Goal: Share content

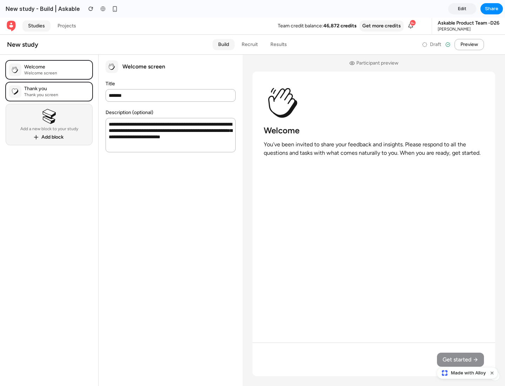
click at [492, 9] on span "Share" at bounding box center [491, 8] width 13 height 7
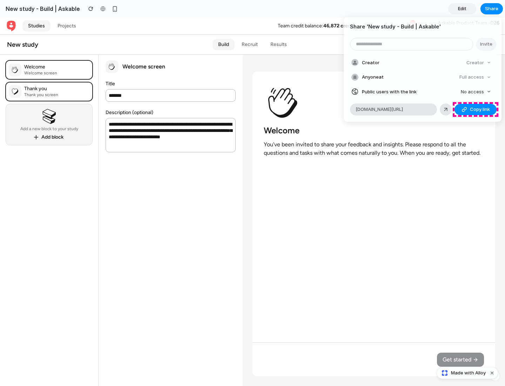
click at [476, 110] on span "Copy link" at bounding box center [480, 109] width 20 height 7
click at [469, 373] on div "Share ' New study - Build | Askable ' Invite Creator Creator Anyone at Full acc…" at bounding box center [252, 193] width 505 height 386
